Goal: Task Accomplishment & Management: Manage account settings

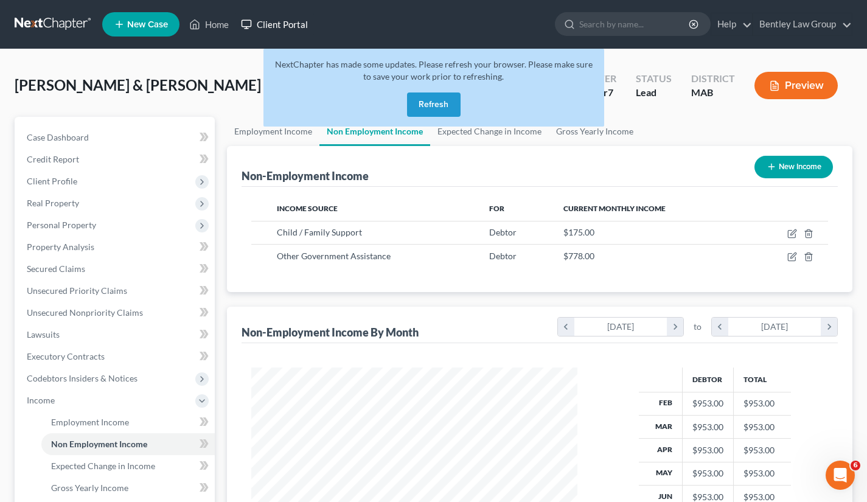
scroll to position [218, 350]
click at [429, 98] on button "Refresh" at bounding box center [434, 104] width 54 height 24
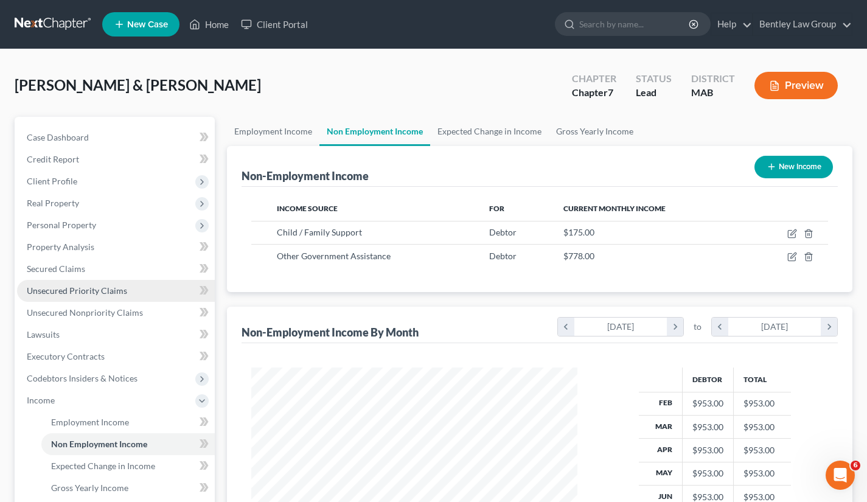
click at [104, 297] on link "Unsecured Priority Claims" at bounding box center [116, 291] width 198 height 22
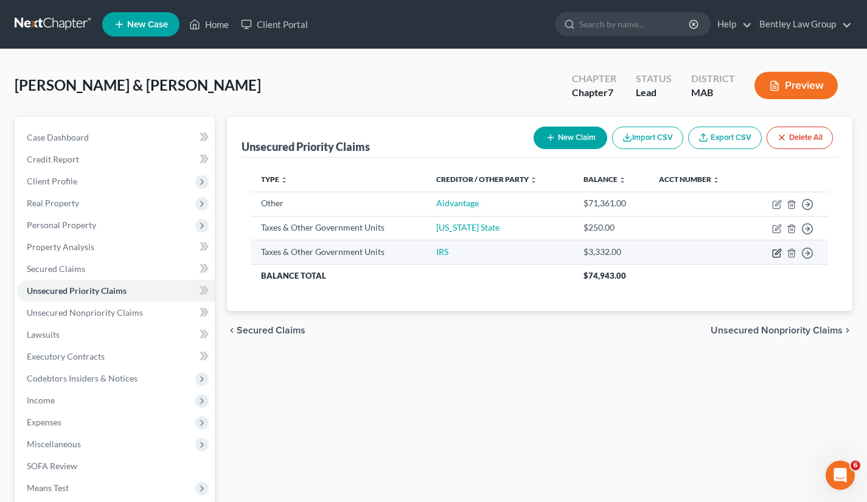
click at [774, 258] on icon "button" at bounding box center [777, 253] width 10 height 10
select select "0"
select select "1"
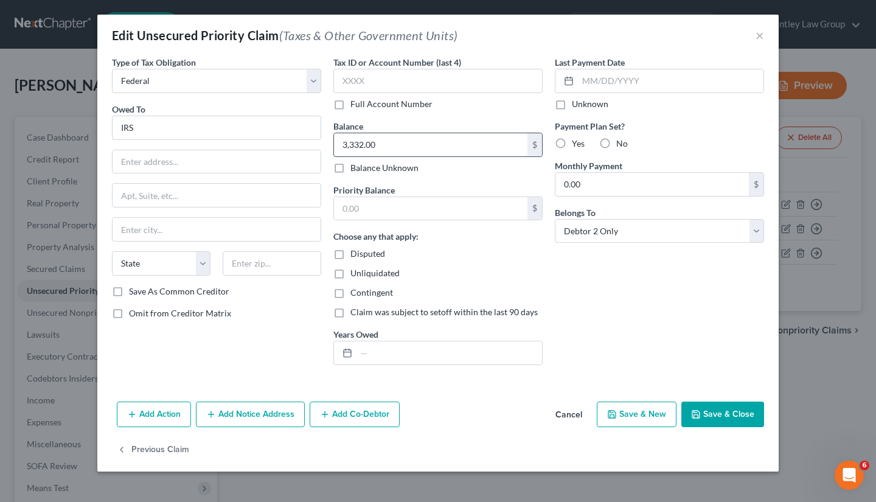
click at [381, 144] on input "3,332.00" at bounding box center [430, 144] width 193 height 23
click at [406, 148] on input "432." at bounding box center [430, 144] width 193 height 23
type input "432.84"
click at [699, 410] on icon "button" at bounding box center [696, 414] width 10 height 10
